Goal: Task Accomplishment & Management: Complete application form

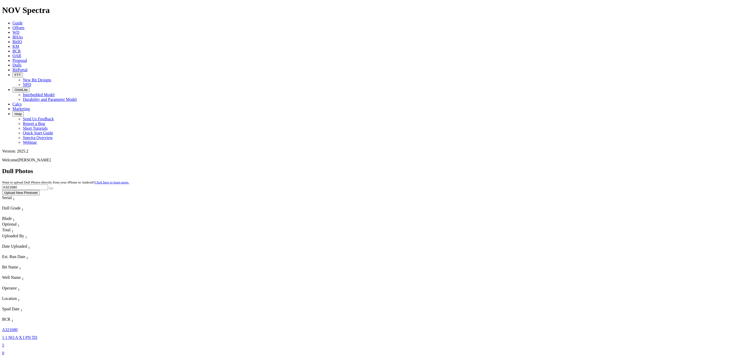
click at [17, 327] on div "A321680" at bounding box center [13, 329] width 22 height 5
click at [48, 184] on input "A321680" at bounding box center [25, 186] width 46 height 5
type input "A321681"
click at [53, 187] on button "submit" at bounding box center [51, 188] width 4 height 2
click at [20, 354] on div "9" at bounding box center [11, 360] width 18 height 5
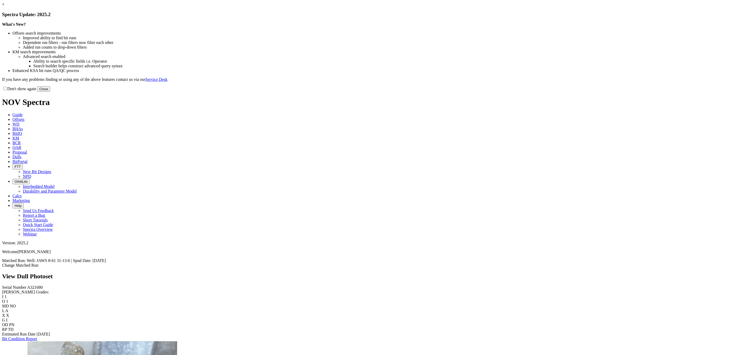
click at [50, 92] on button "Close" at bounding box center [43, 88] width 13 height 5
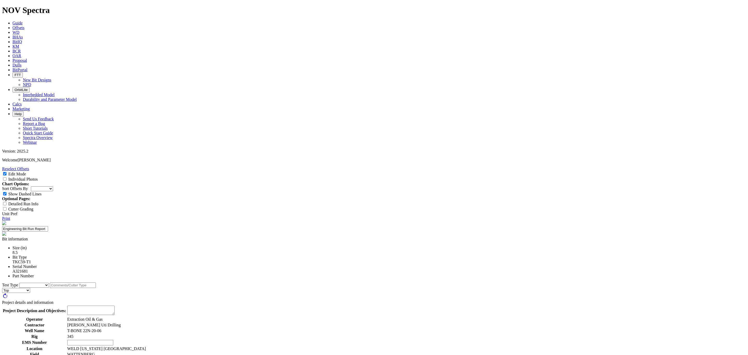
click at [114, 305] on textarea at bounding box center [90, 309] width 47 height 9
click at [49, 282] on select "Cutter New Bit Design Bit Material Nozzle Other" at bounding box center [34, 284] width 30 height 5
select select "Cutter"
click at [49, 282] on select "Cutter New Bit Design Bit Material Nozzle Other" at bounding box center [34, 284] width 30 height 5
click at [96, 287] on input "text" at bounding box center [73, 289] width 46 height 5
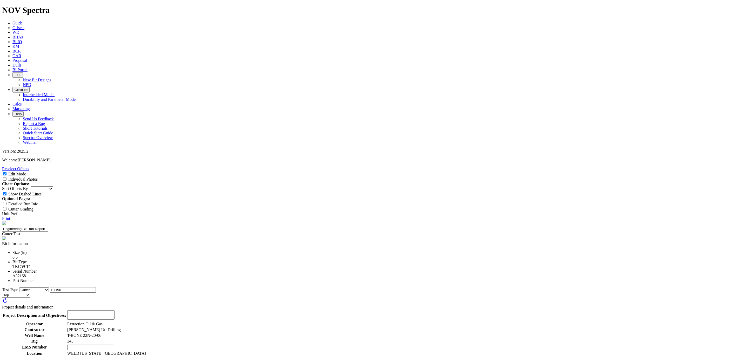
type input "ET196"
click at [114, 310] on textarea at bounding box center [90, 314] width 47 height 9
click at [114, 310] on textarea "Run ET196 EC IP cutters" at bounding box center [90, 314] width 47 height 9
click at [114, 310] on textarea "Run 1913 ET196 EC IP cutters" at bounding box center [90, 314] width 47 height 9
type textarea "Run 1913 ET196 EC IP cutters on the first 5 cutters in spiral order of the Shou…"
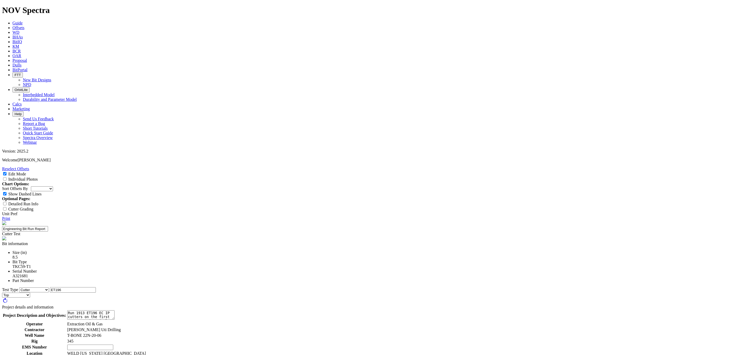
click at [113, 344] on input "text" at bounding box center [90, 346] width 46 height 5
type input "NA"
type input "1"
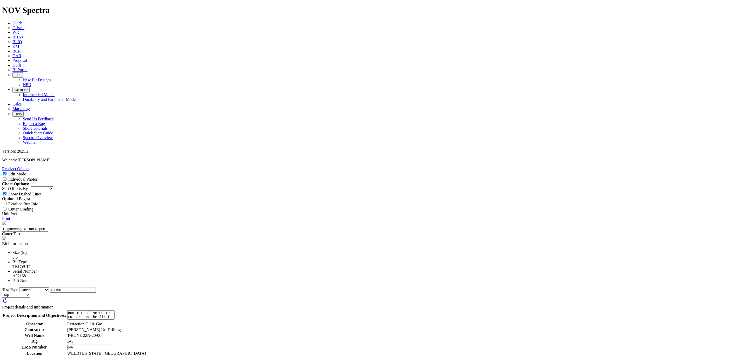
type input "[PERSON_NAME]"
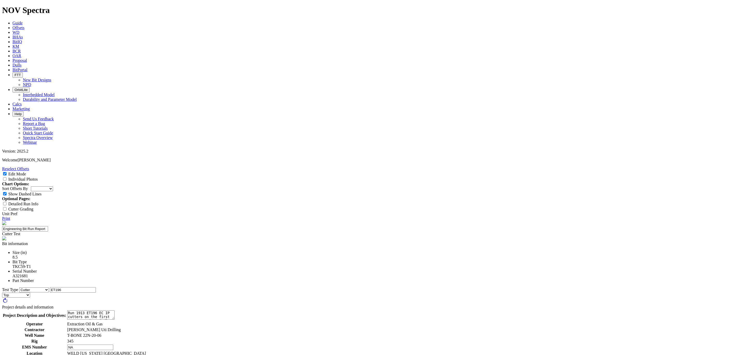
type textarea "The run was competitive from an ROP standpoint. This was a 2 unit lateral in th…"
drag, startPoint x: 396, startPoint y: 267, endPoint x: 392, endPoint y: 263, distance: 5.1
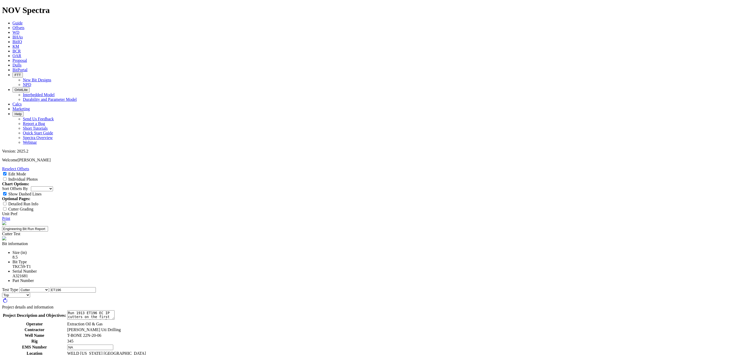
type textarea "The dull was significantly worse than typically observed for this area. 2/5 of …"
select select "string:BT"
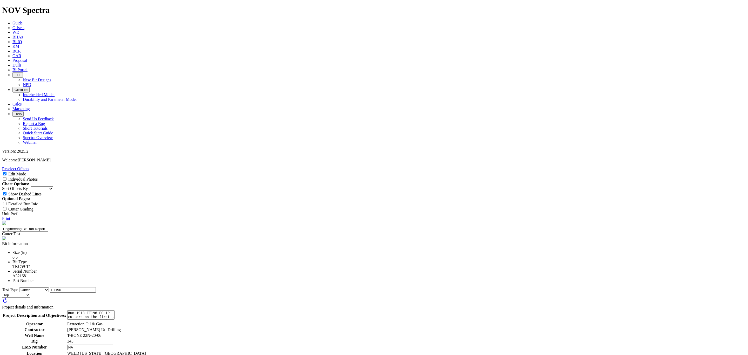
select select "string:BT"
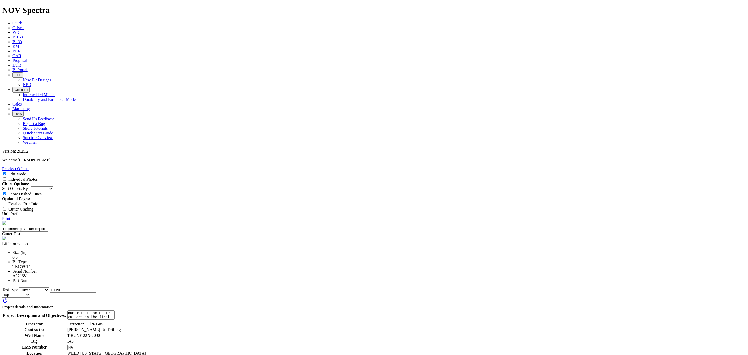
type textarea "The dull was significantly worse than typically observed for this area. 2/5 of …"
click at [715, 206] on div "Cutter Grading" at bounding box center [373, 208] width 743 height 5
click at [6, 207] on input "Cutter Grading" at bounding box center [4, 208] width 3 height 3
checkbox input "true"
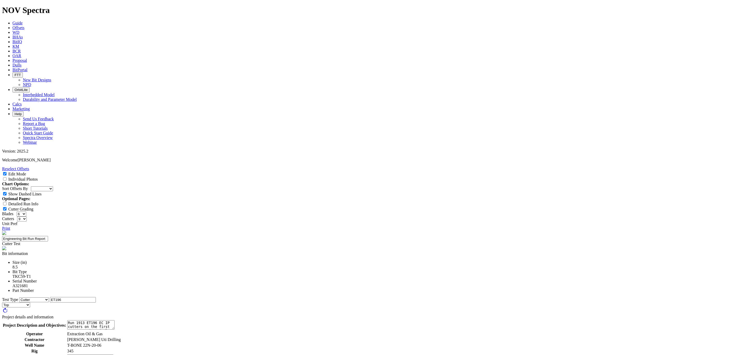
scroll to position [117, 0]
type input "2"
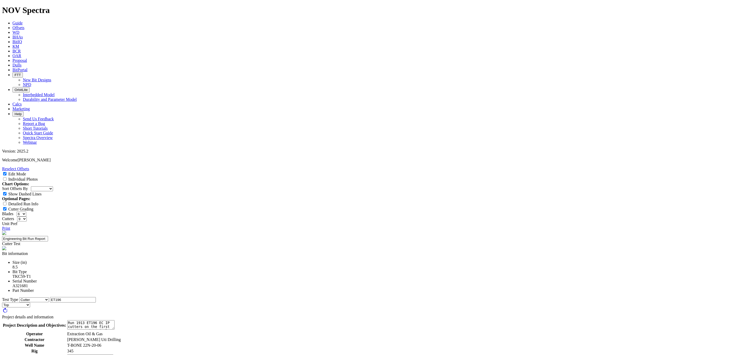
drag, startPoint x: 318, startPoint y: 242, endPoint x: 337, endPoint y: 251, distance: 21.5
drag, startPoint x: 309, startPoint y: 239, endPoint x: 328, endPoint y: 241, distance: 19.5
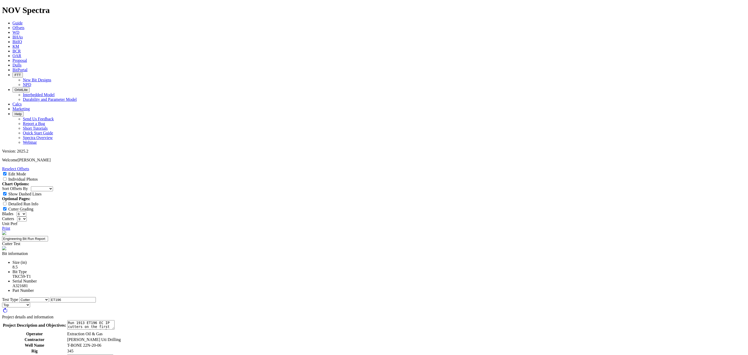
click at [6, 207] on input "Cutter Grading" at bounding box center [4, 208] width 3 height 3
checkbox input "false"
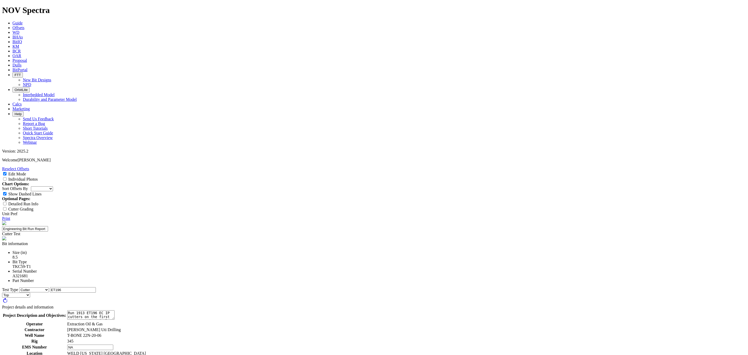
click at [6, 177] on input "Individual Photos" at bounding box center [4, 178] width 3 height 3
checkbox input "true"
click at [10, 216] on link "Print" at bounding box center [6, 218] width 8 height 4
click at [364, 278] on div "Part Number" at bounding box center [378, 280] width 733 height 5
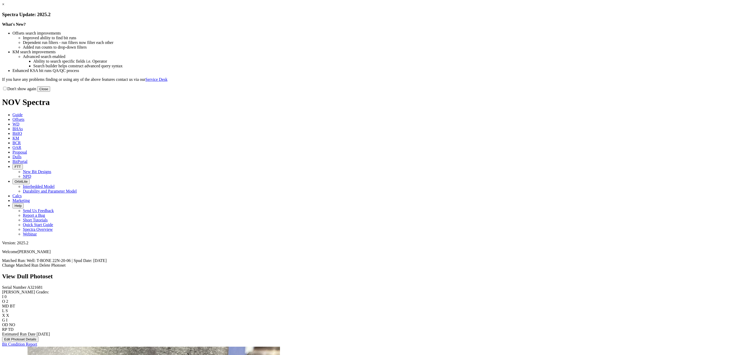
click at [50, 92] on button "Close" at bounding box center [43, 88] width 13 height 5
